Goal: Navigation & Orientation: Find specific page/section

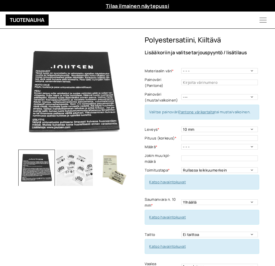
click at [100, 143] on img at bounding box center [74, 92] width 113 height 113
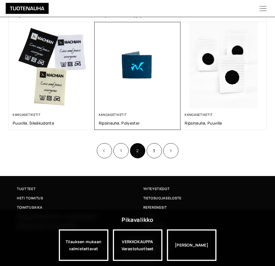
scroll to position [459, 0]
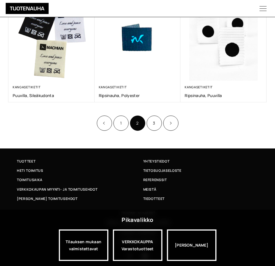
click at [121, 125] on link "1" at bounding box center [120, 123] width 15 height 15
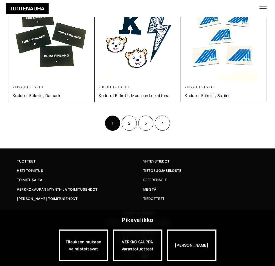
scroll to position [489, 0]
click at [147, 121] on link "3" at bounding box center [145, 123] width 15 height 15
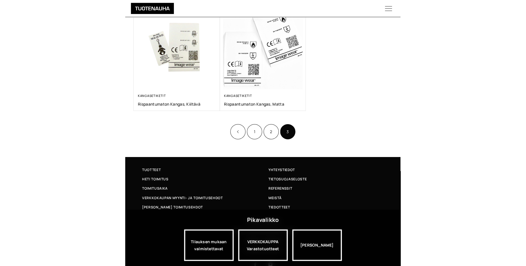
scroll to position [108, 0]
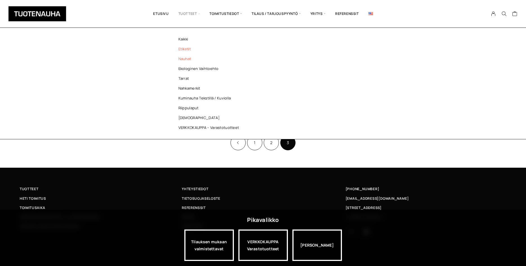
click at [181, 60] on link "Nauhat" at bounding box center [210, 59] width 82 height 10
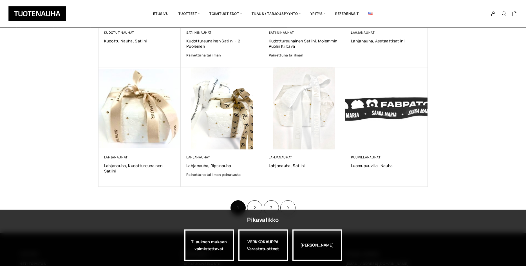
scroll to position [369, 0]
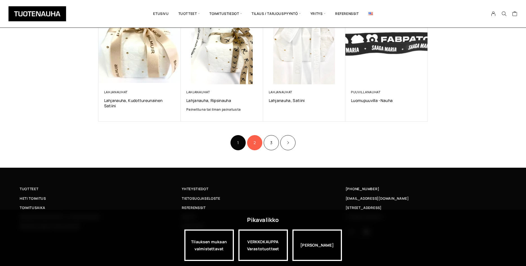
click at [257, 145] on link "2" at bounding box center [254, 142] width 15 height 15
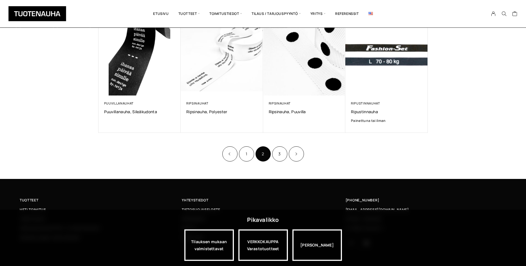
scroll to position [364, 0]
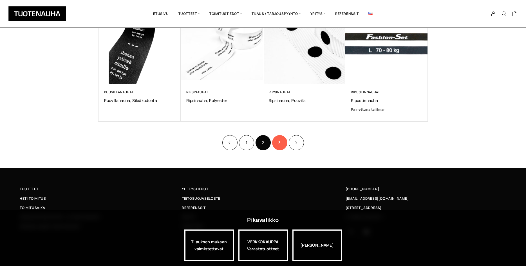
click at [283, 145] on link "3" at bounding box center [279, 142] width 15 height 15
